Goal: Find specific page/section: Find specific page/section

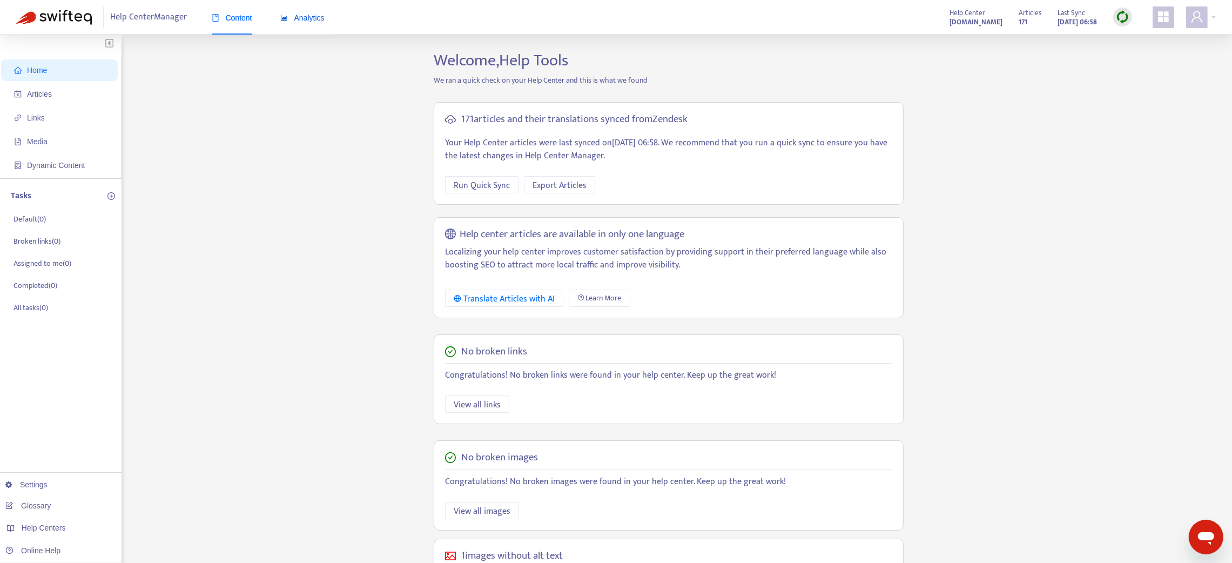
click at [299, 16] on span "Analytics" at bounding box center [302, 18] width 44 height 9
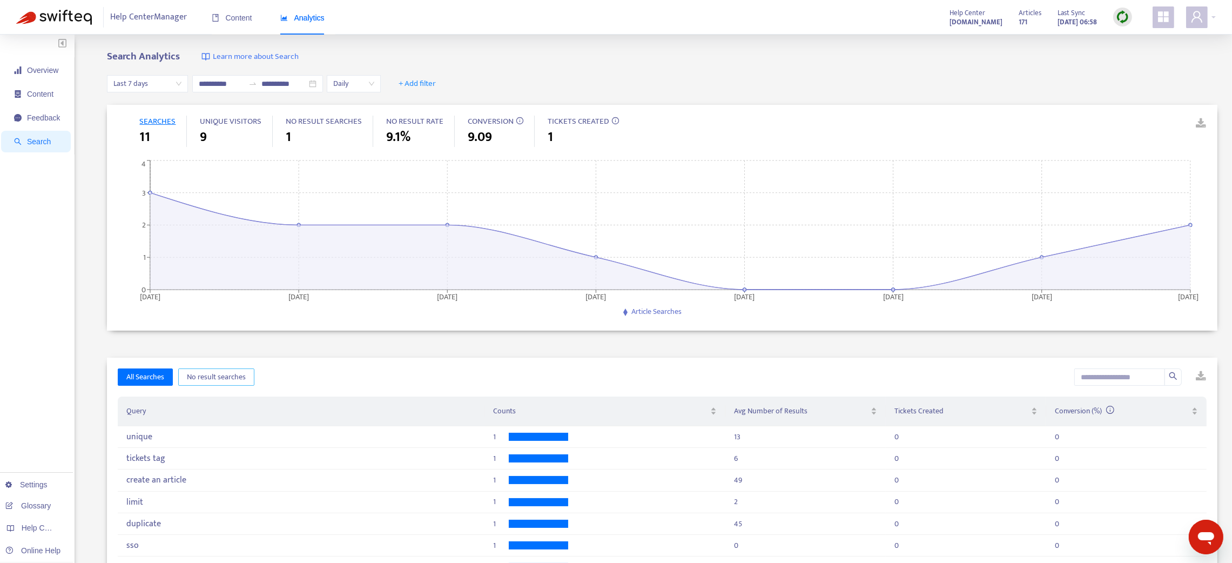
click at [210, 379] on span "No result searches" at bounding box center [216, 377] width 59 height 12
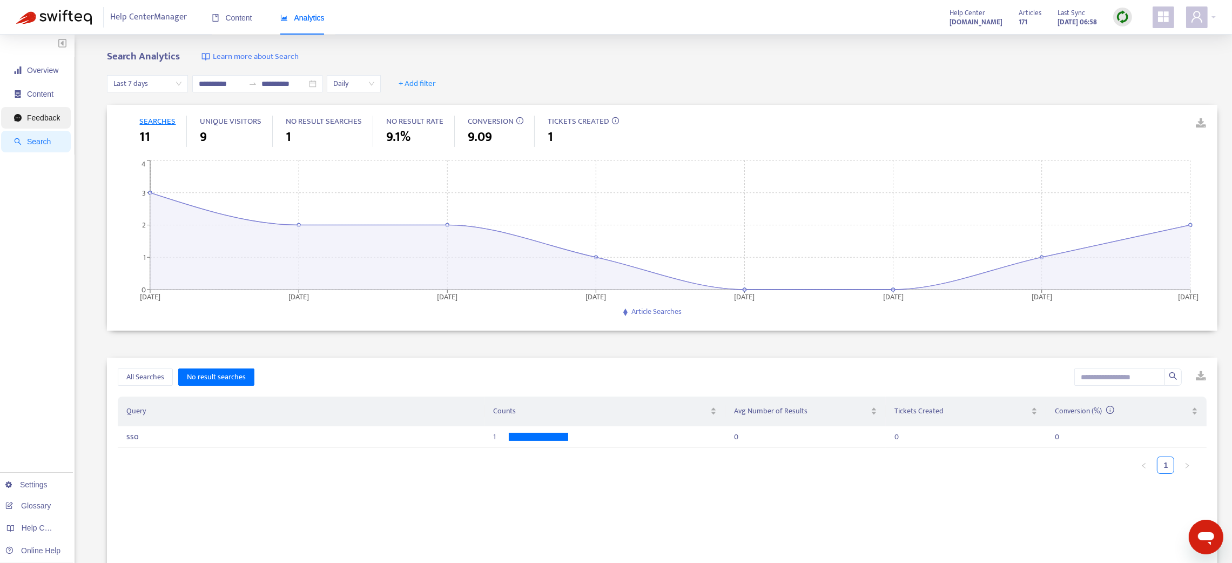
click at [47, 118] on span "Feedback" at bounding box center [43, 117] width 33 height 9
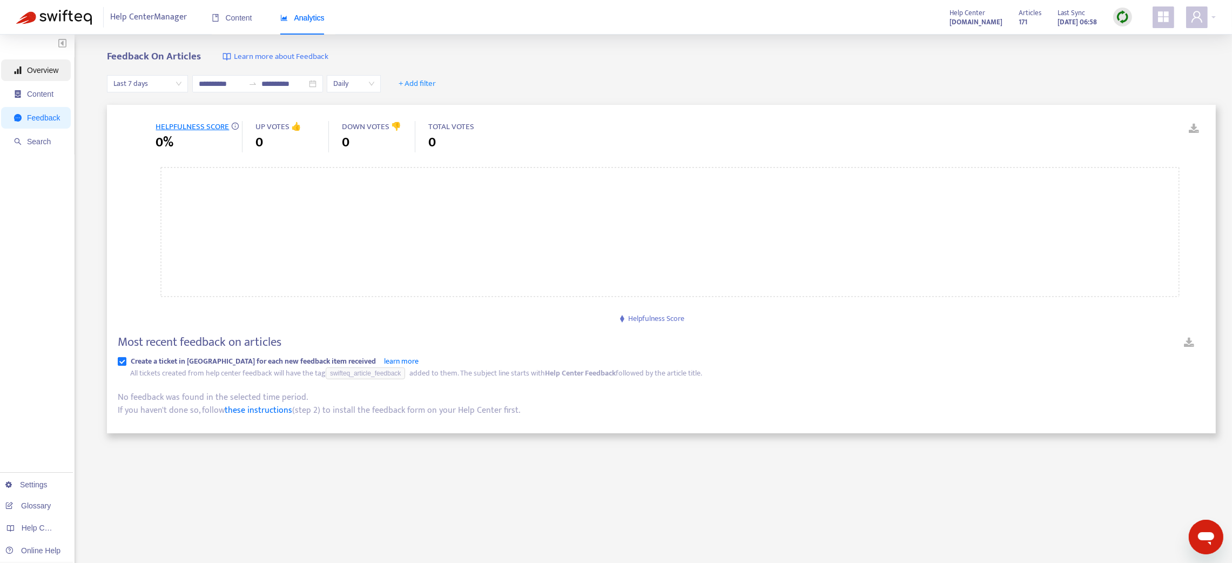
click at [49, 76] on span "Overview" at bounding box center [37, 70] width 46 height 22
